Goal: Information Seeking & Learning: Learn about a topic

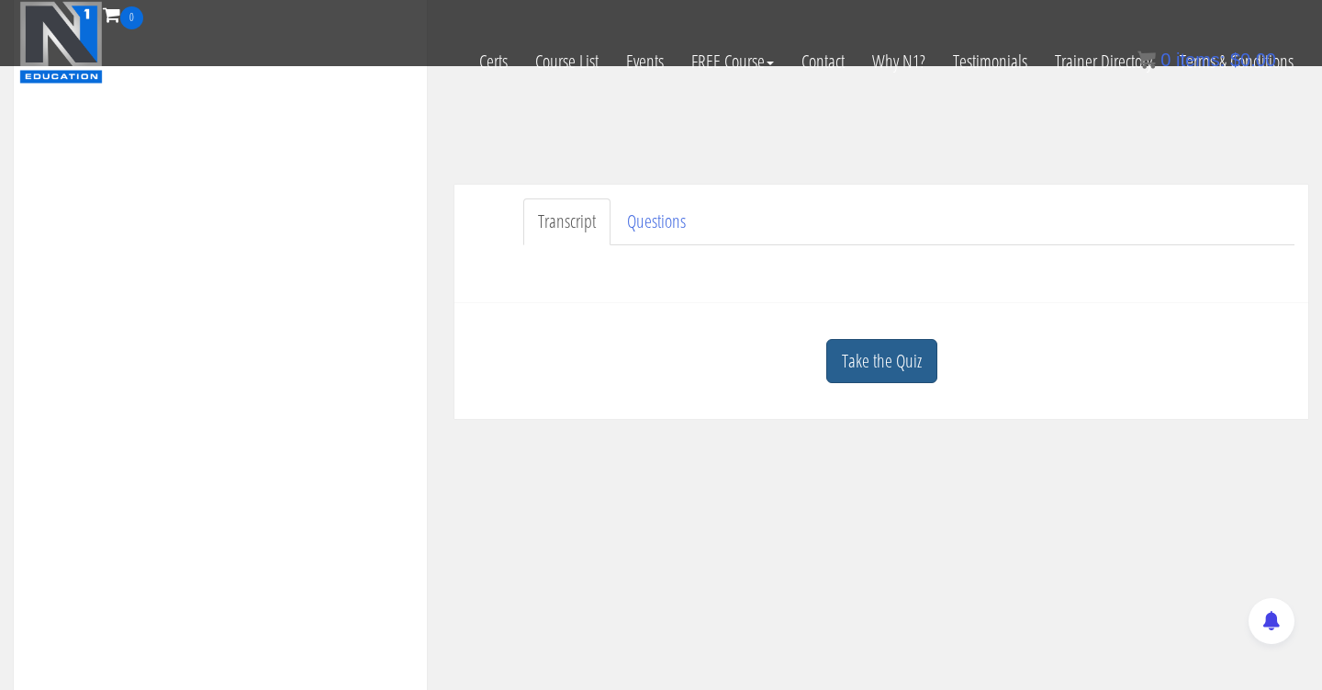
scroll to position [425, 0]
click at [889, 369] on link "Take the Quiz" at bounding box center [881, 356] width 111 height 45
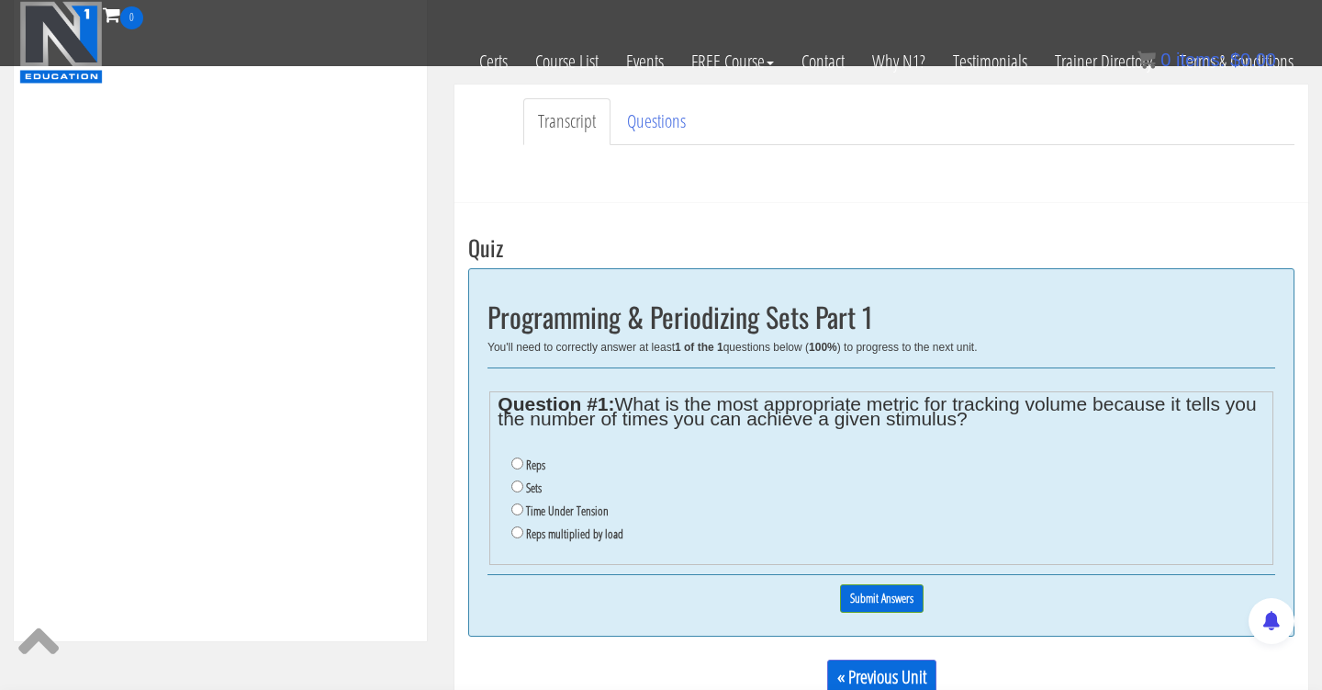
scroll to position [567, 0]
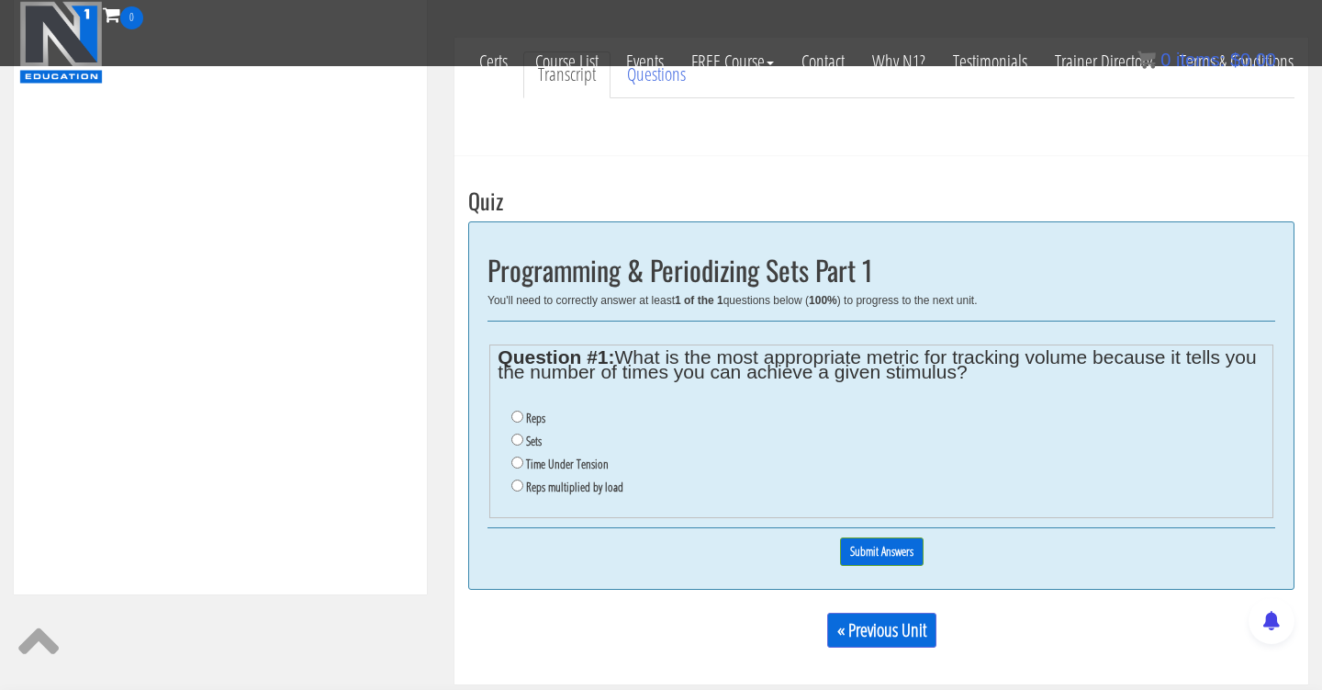
click at [519, 434] on input "Sets" at bounding box center [517, 439] width 12 height 12
radio input "true"
click at [896, 544] on input "Submit Answers" at bounding box center [882, 551] width 84 height 28
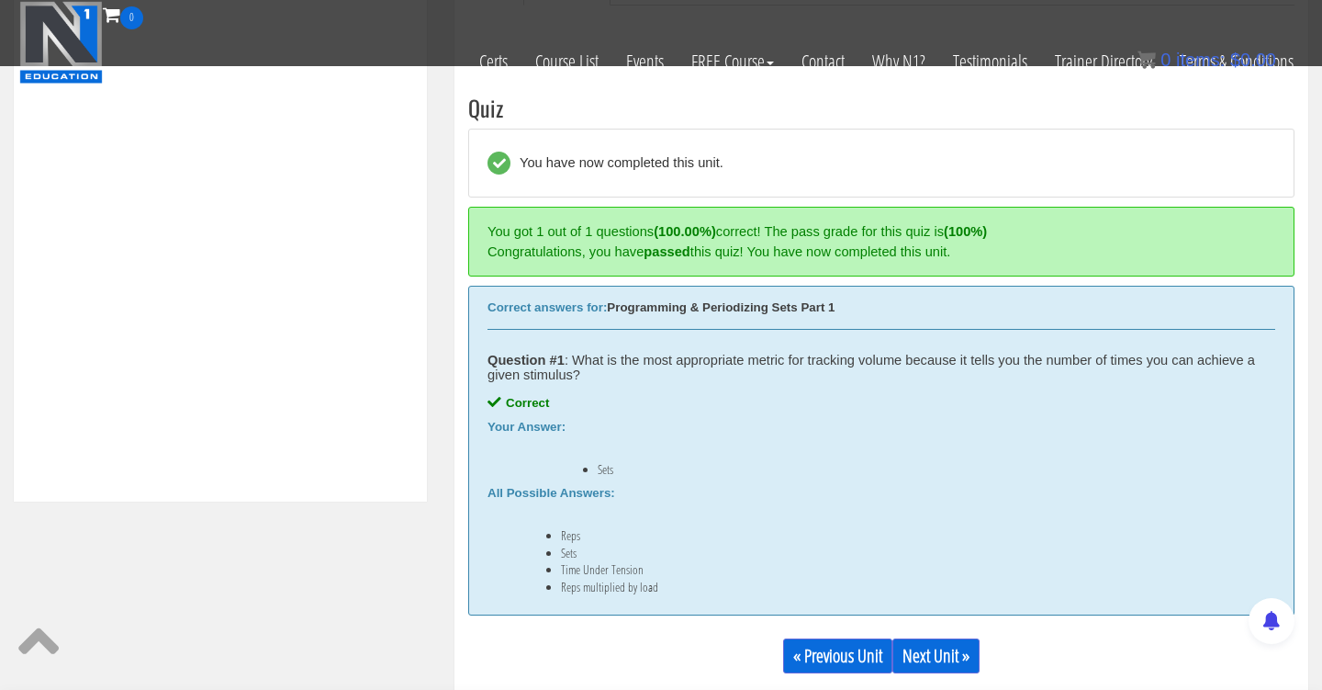
scroll to position [696, 0]
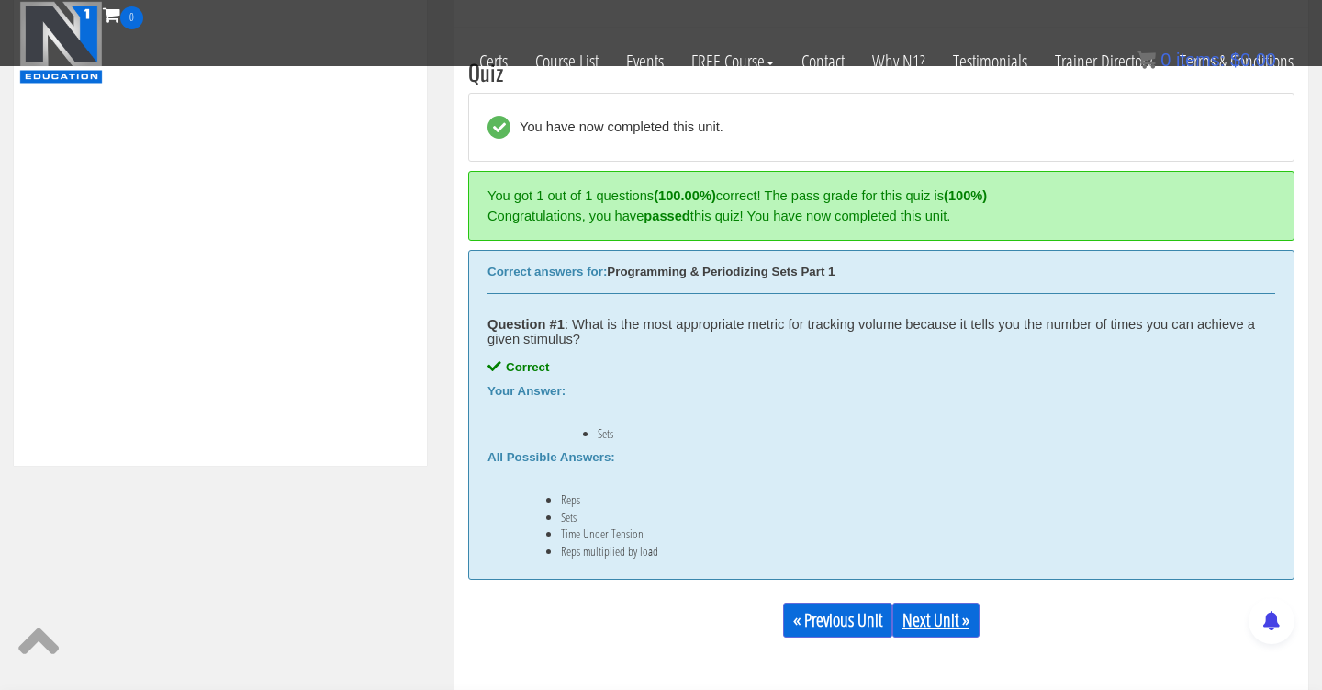
click at [936, 611] on link "Next Unit »" at bounding box center [935, 619] width 87 height 35
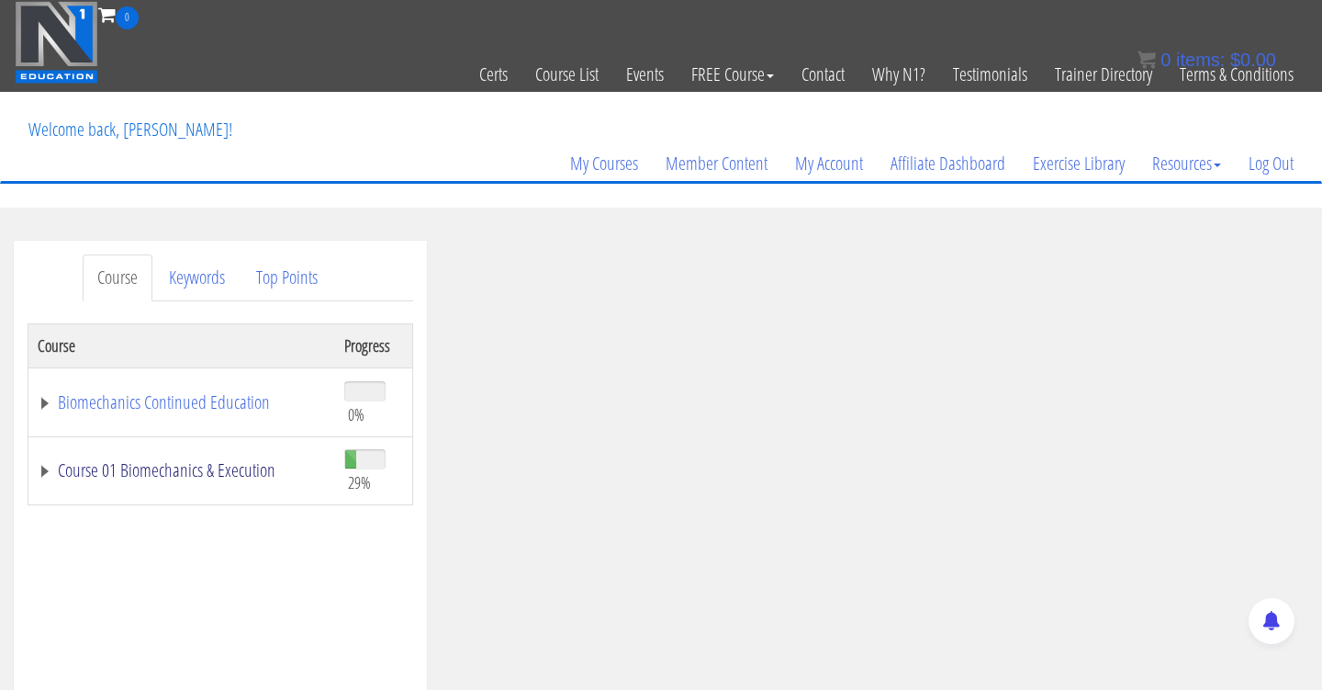
click at [191, 476] on link "Course 01 Biomechanics & Execution" at bounding box center [182, 470] width 288 height 18
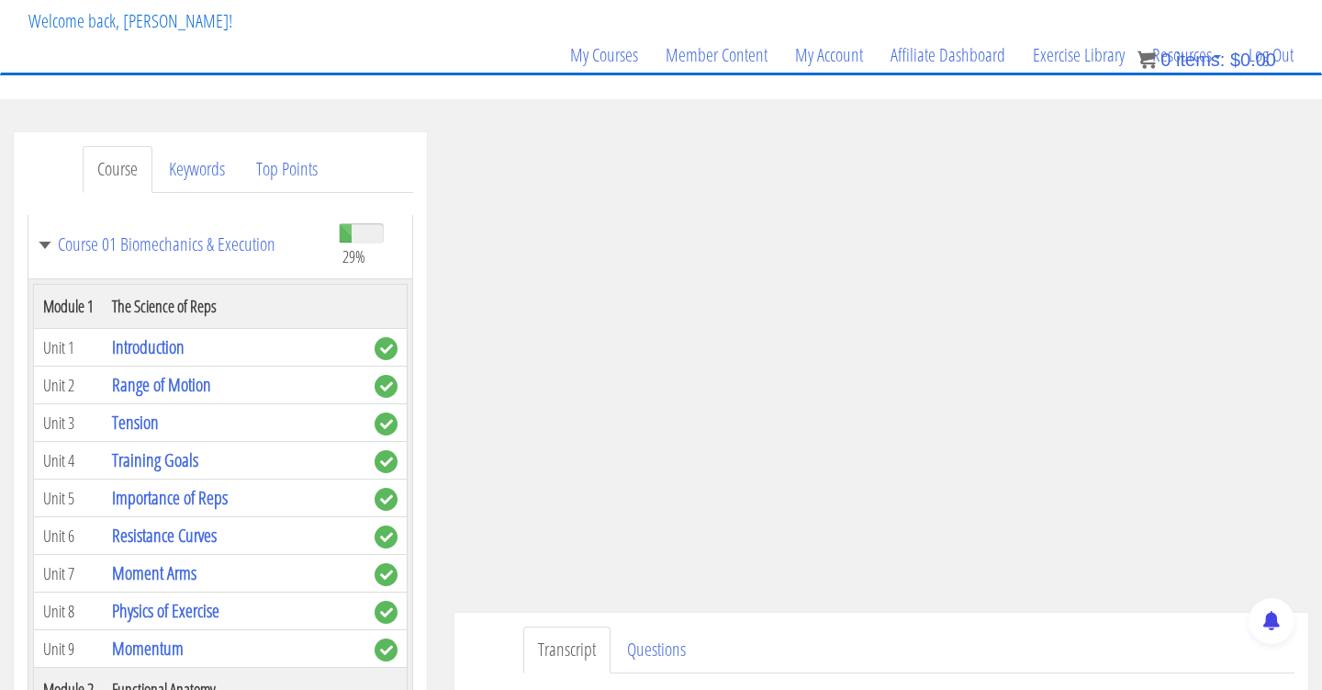
scroll to position [121, 0]
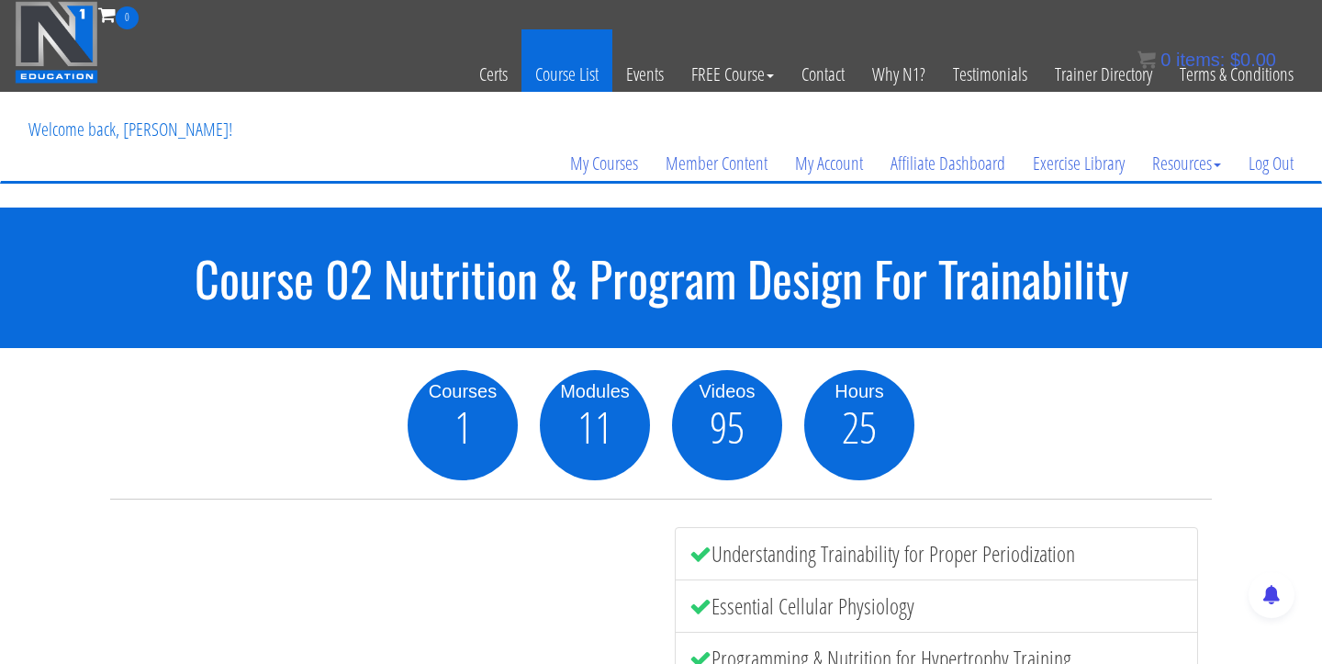
click at [574, 73] on link "Course List" at bounding box center [567, 74] width 91 height 90
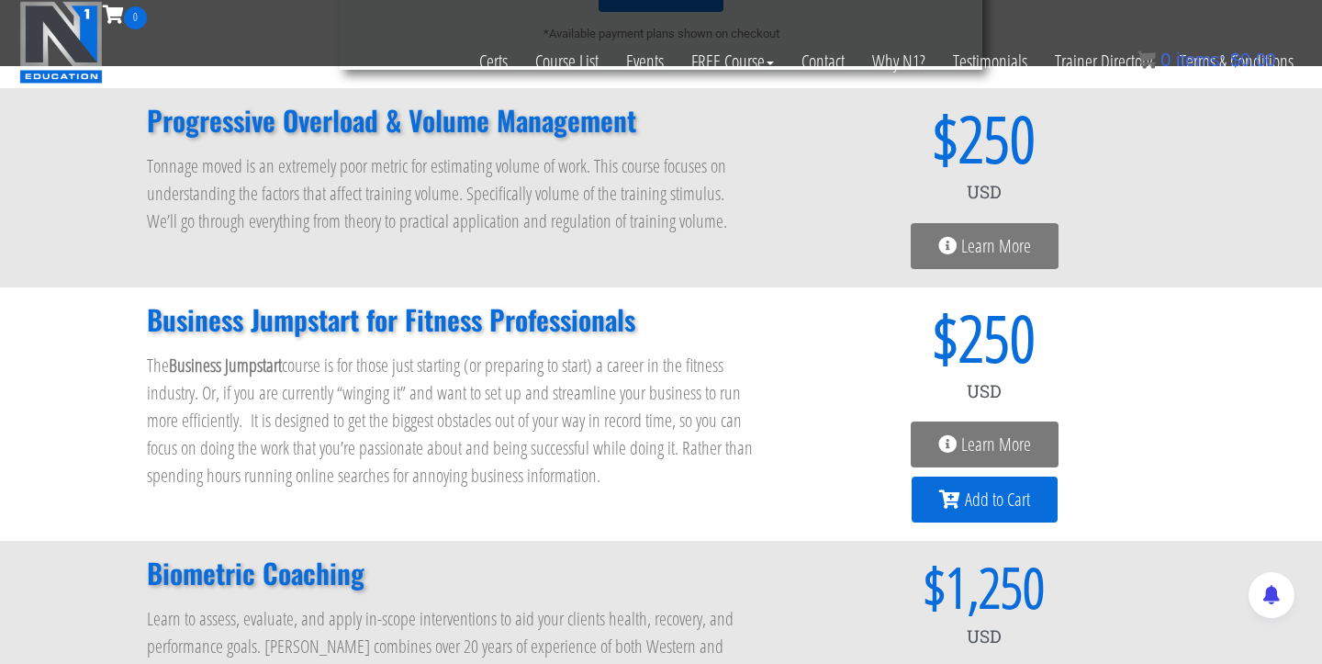
scroll to position [1391, 0]
